Goal: Check status: Check status

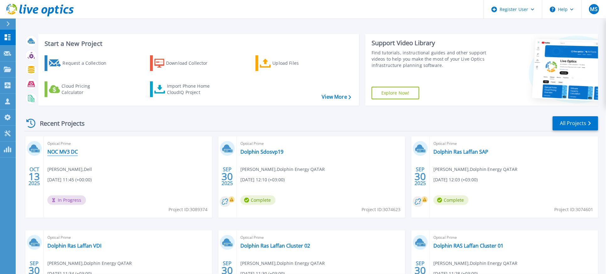
click at [63, 151] on link "NOC MV3 DC" at bounding box center [62, 151] width 30 height 6
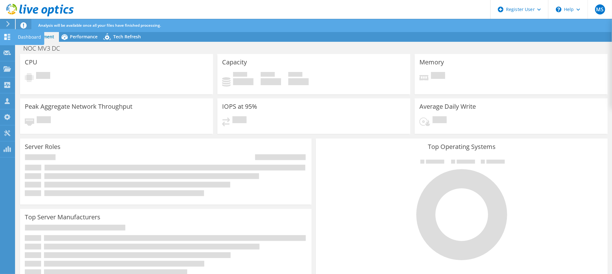
click at [32, 40] on div "Dashboard" at bounding box center [29, 37] width 29 height 16
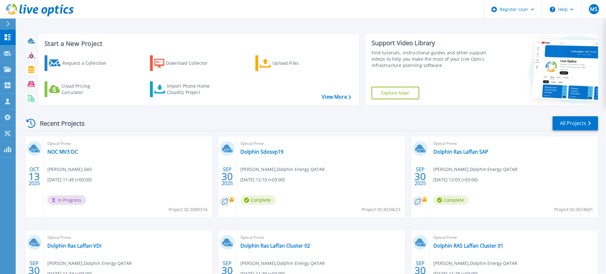
click at [58, 198] on span "In Progress" at bounding box center [66, 199] width 39 height 9
click at [54, 199] on icon at bounding box center [53, 200] width 3 height 4
drag, startPoint x: 69, startPoint y: 146, endPoint x: 69, endPoint y: 150, distance: 3.2
click at [69, 146] on span "Optical Prime" at bounding box center [127, 143] width 161 height 7
click at [70, 152] on link "NOC MV3 DC" at bounding box center [62, 151] width 30 height 6
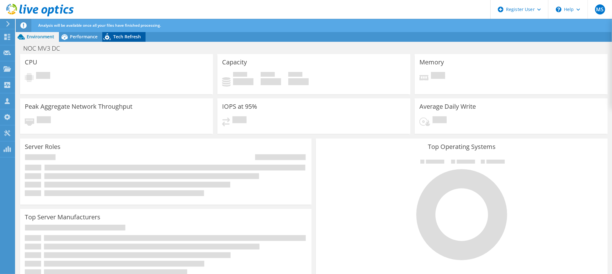
click at [122, 34] on span "Tech Refresh" at bounding box center [127, 37] width 28 height 6
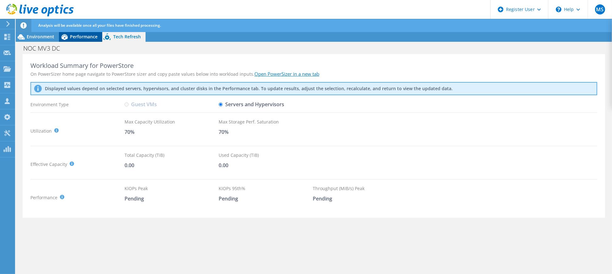
click at [88, 35] on span "Performance" at bounding box center [84, 37] width 28 height 6
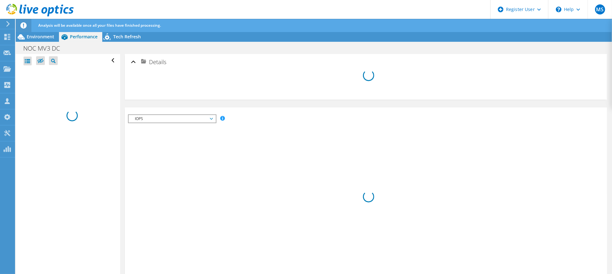
click at [24, 26] on icon at bounding box center [23, 25] width 6 height 6
